Goal: Information Seeking & Learning: Learn about a topic

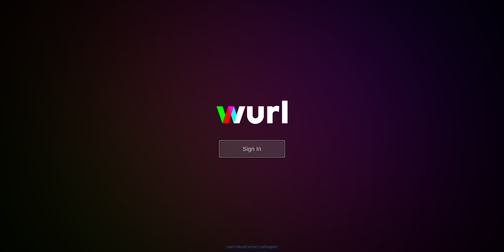
click at [246, 147] on button "Sign In" at bounding box center [252, 148] width 66 height 17
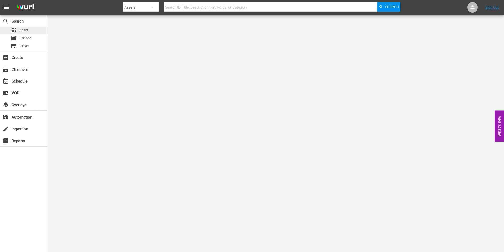
click at [24, 30] on span "Asset" at bounding box center [23, 30] width 9 height 5
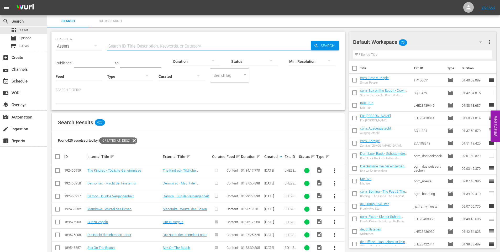
click at [120, 45] on input "text" at bounding box center [209, 46] width 204 height 13
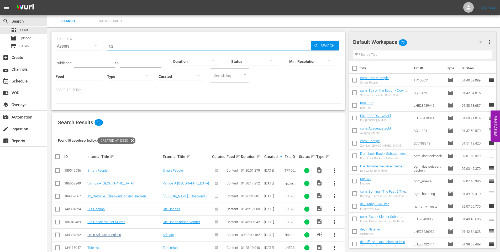
type input "ad"
click at [105, 234] on link "2min Adslate alleskino" at bounding box center [104, 235] width 34 height 4
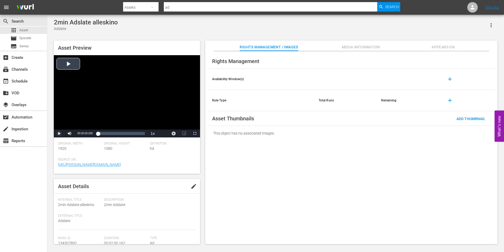
click at [59, 133] on span "Video Player" at bounding box center [59, 133] width 0 height 0
click at [54, 135] on div "Asset Preview Video Player is loading. Play Video Replay Mute Current Time 00:0…" at bounding box center [275, 139] width 449 height 203
click at [59, 133] on span "Video Player" at bounding box center [59, 133] width 0 height 0
click at [119, 133] on div "Loaded : 74.79% 00:00:54.680 00:00:30.452" at bounding box center [121, 133] width 47 height 5
click at [126, 133] on div "00:01:12.907" at bounding box center [126, 133] width 0 height 5
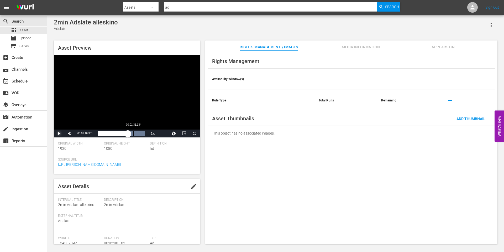
click at [133, 133] on div "00:01:31.134" at bounding box center [133, 133] width 0 height 5
drag, startPoint x: 133, startPoint y: 133, endPoint x: 140, endPoint y: 133, distance: 6.6
click at [138, 133] on div "00:01:31.815" at bounding box center [118, 133] width 40 height 5
drag, startPoint x: 140, startPoint y: 133, endPoint x: 111, endPoint y: 123, distance: 30.5
click at [111, 123] on div "Video Player is loading. Play Video Play Mute 0% Current Time 00:01:47.335 / Du…" at bounding box center [127, 96] width 146 height 82
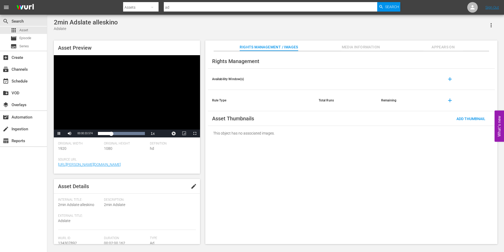
drag, startPoint x: 111, startPoint y: 123, endPoint x: 94, endPoint y: 122, distance: 16.8
click at [94, 122] on div "Video Player" at bounding box center [127, 92] width 146 height 74
drag, startPoint x: 112, startPoint y: 134, endPoint x: 90, endPoint y: 134, distance: 22.3
click at [90, 134] on div "Play Mute 0% Current Time 00:00:33.852 / Duration 00:02:00.234 Loaded : 100.00%…" at bounding box center [127, 133] width 146 height 8
click at [59, 133] on span "Video Player" at bounding box center [59, 133] width 0 height 0
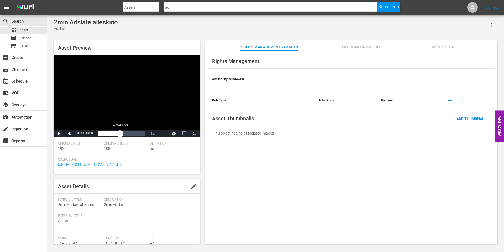
drag, startPoint x: 101, startPoint y: 135, endPoint x: 121, endPoint y: 136, distance: 20.2
click at [120, 136] on div "00:00:00.068" at bounding box center [109, 133] width 22 height 5
click at [59, 133] on span "Video Player" at bounding box center [59, 133] width 0 height 0
click at [352, 66] on div "Rights Management" at bounding box center [351, 61] width 287 height 15
